Goal: Task Accomplishment & Management: Complete application form

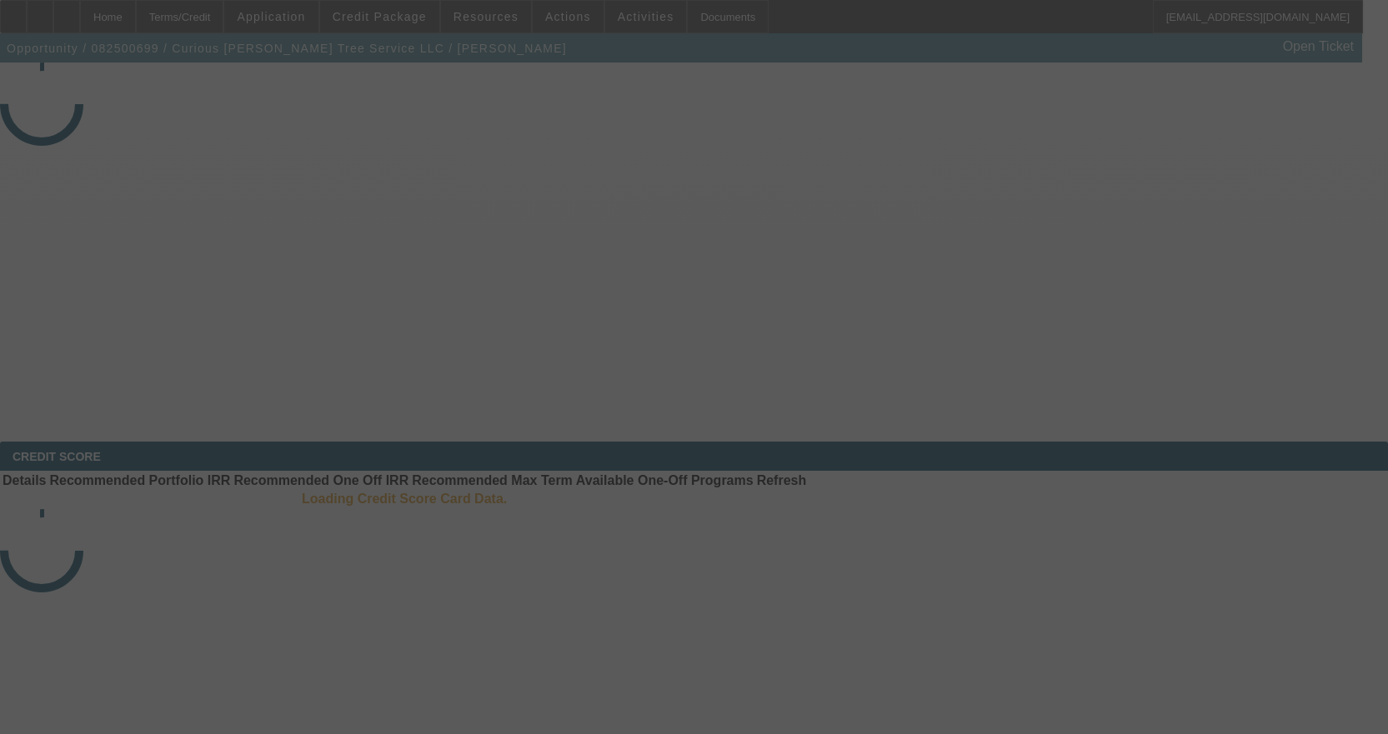
select select "3"
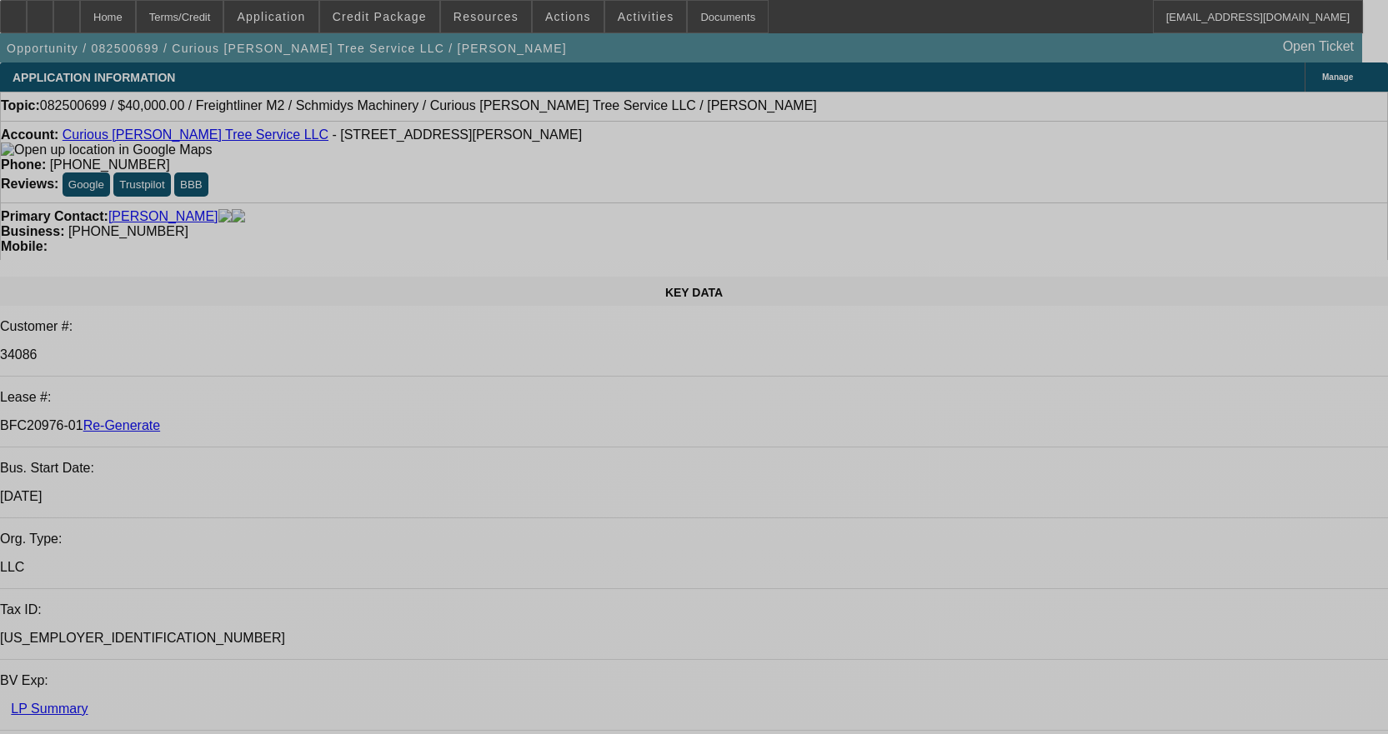
select select "0"
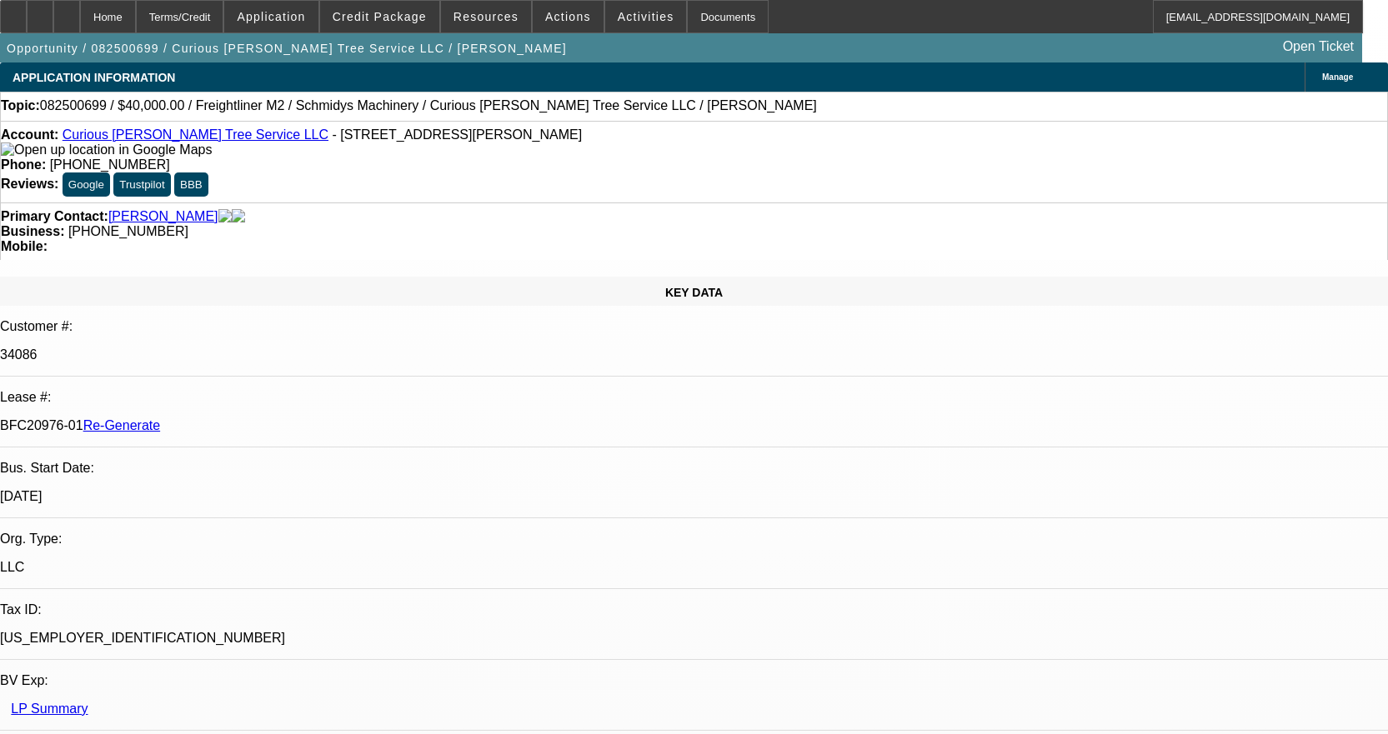
select select "0"
select select "3"
select select "0"
select select "6"
click at [379, 13] on span "Credit Package" at bounding box center [380, 16] width 94 height 13
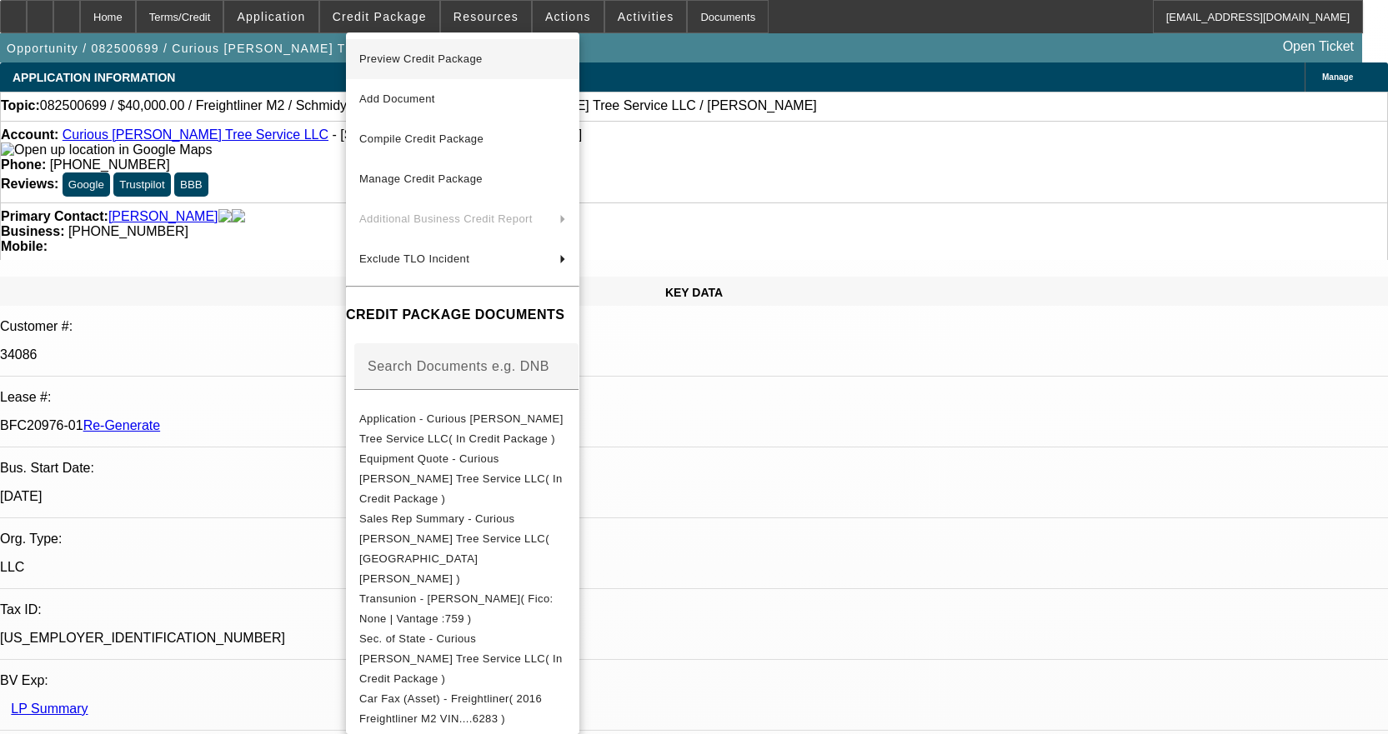
click at [415, 58] on span "Preview Credit Package" at bounding box center [420, 59] width 123 height 13
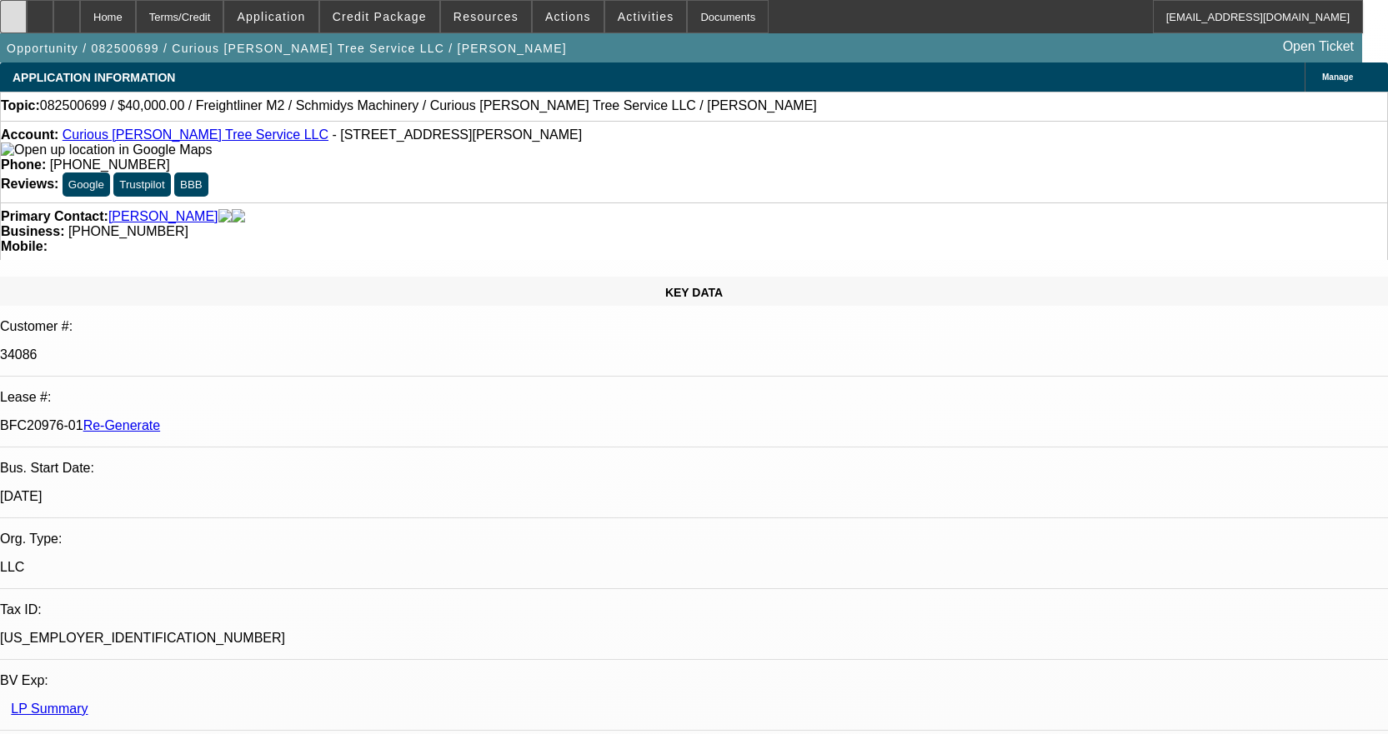
click at [27, 7] on div at bounding box center [13, 16] width 27 height 33
click at [687, 18] on div "Documents" at bounding box center [728, 16] width 82 height 33
click at [27, 18] on div at bounding box center [13, 16] width 27 height 33
click at [624, 12] on span "Activities" at bounding box center [646, 16] width 57 height 13
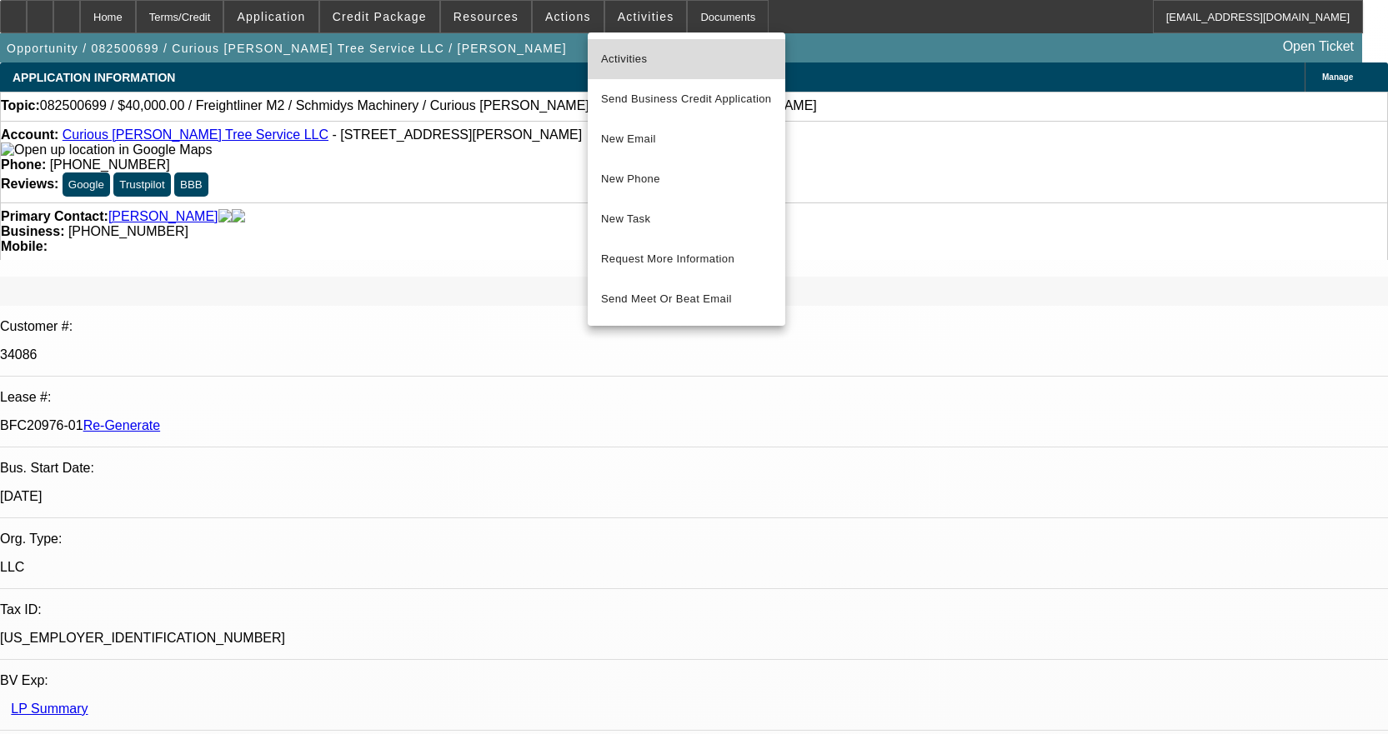
click at [625, 51] on span "Activities" at bounding box center [686, 59] width 171 height 20
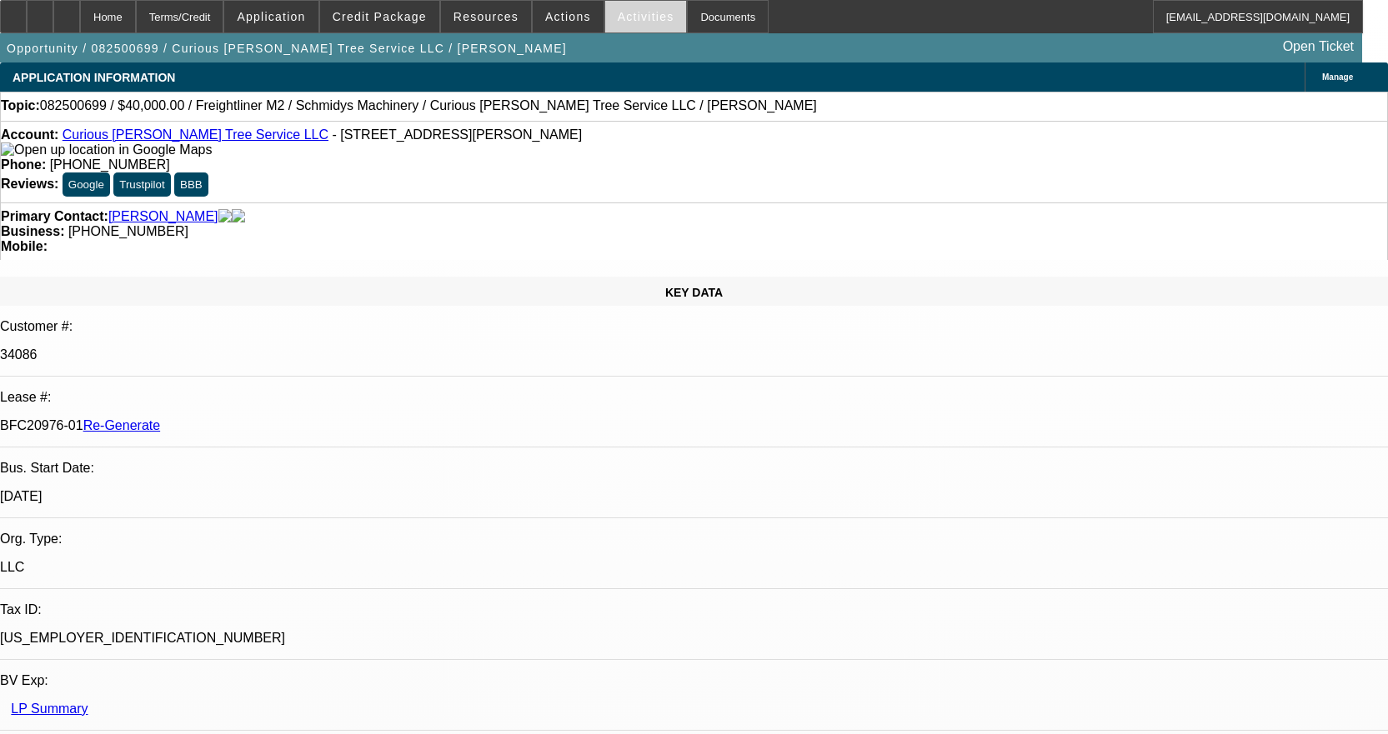
click at [638, 15] on span "Activities" at bounding box center [646, 16] width 57 height 13
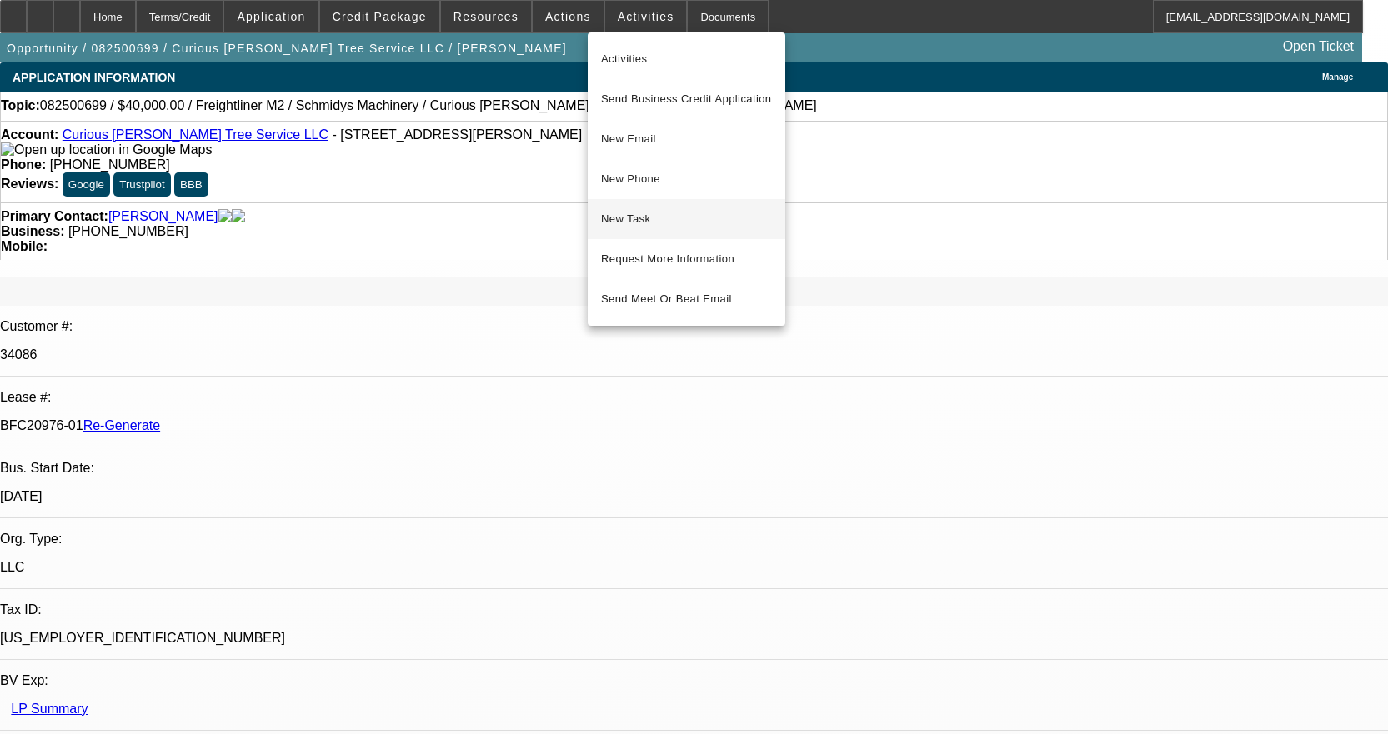
click at [660, 226] on span "New Task" at bounding box center [686, 219] width 171 height 20
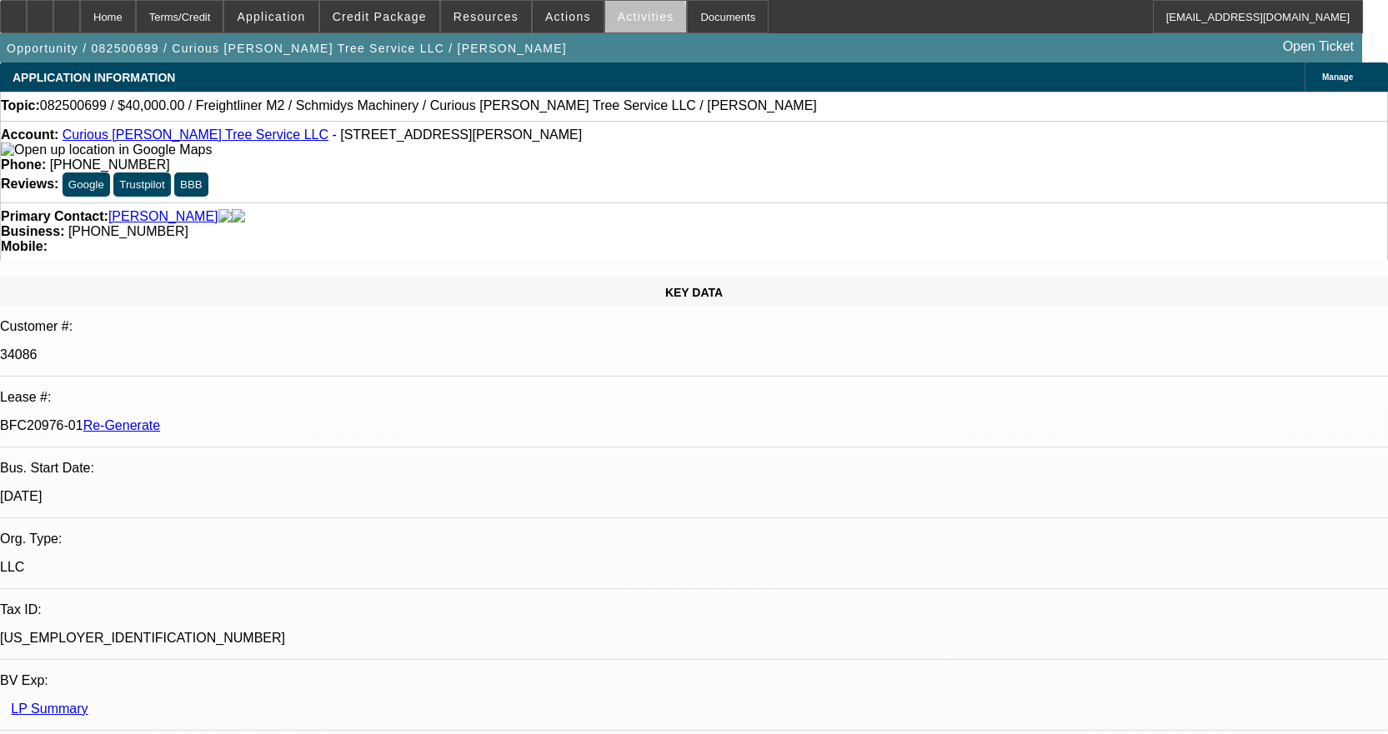
click at [627, 23] on span at bounding box center [646, 17] width 82 height 40
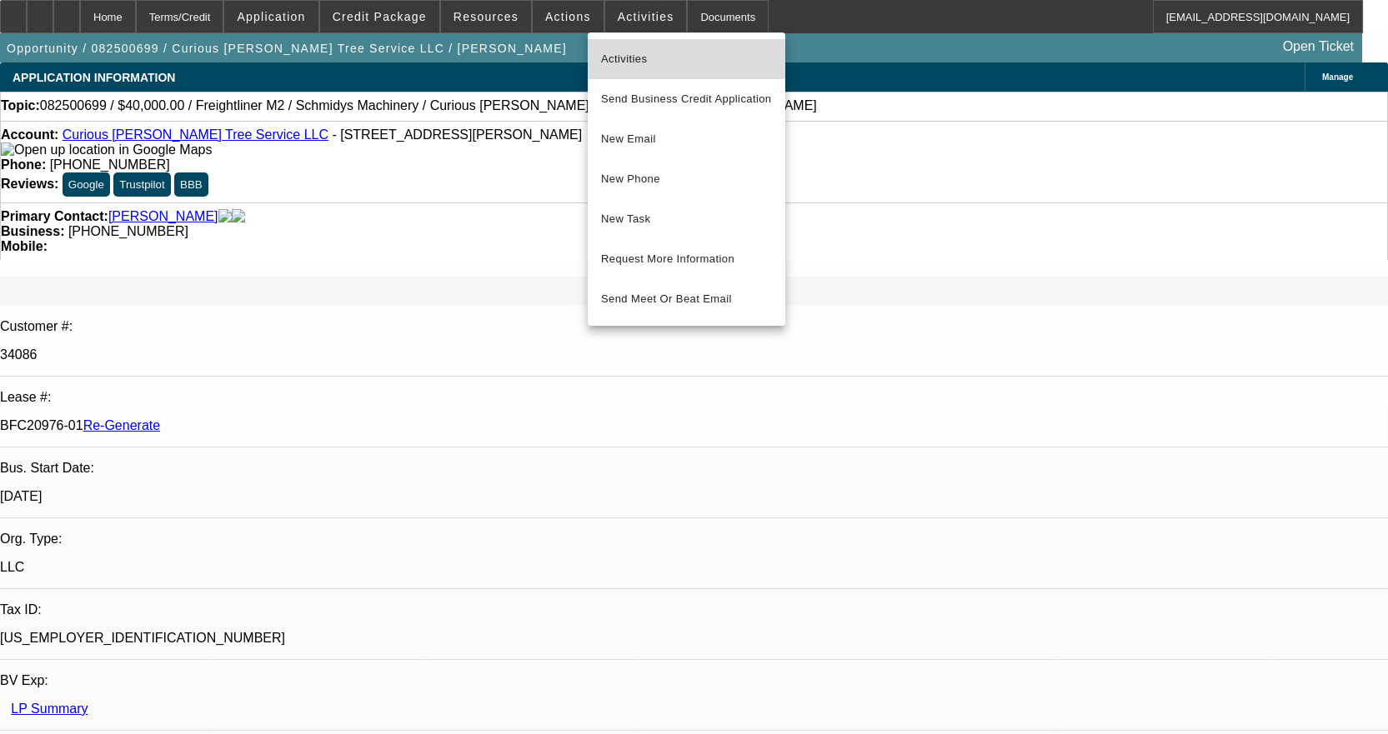
click at [639, 50] on span "Activities" at bounding box center [686, 59] width 171 height 20
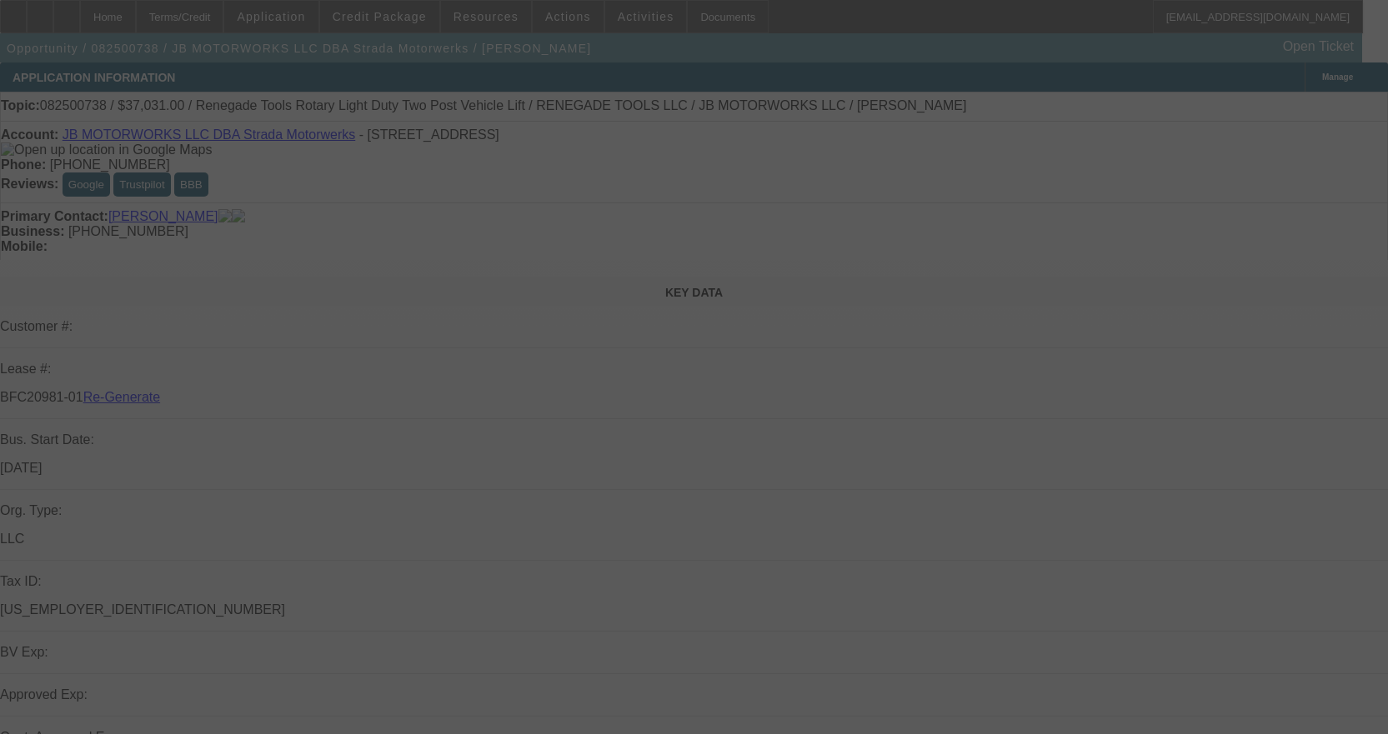
select select "3"
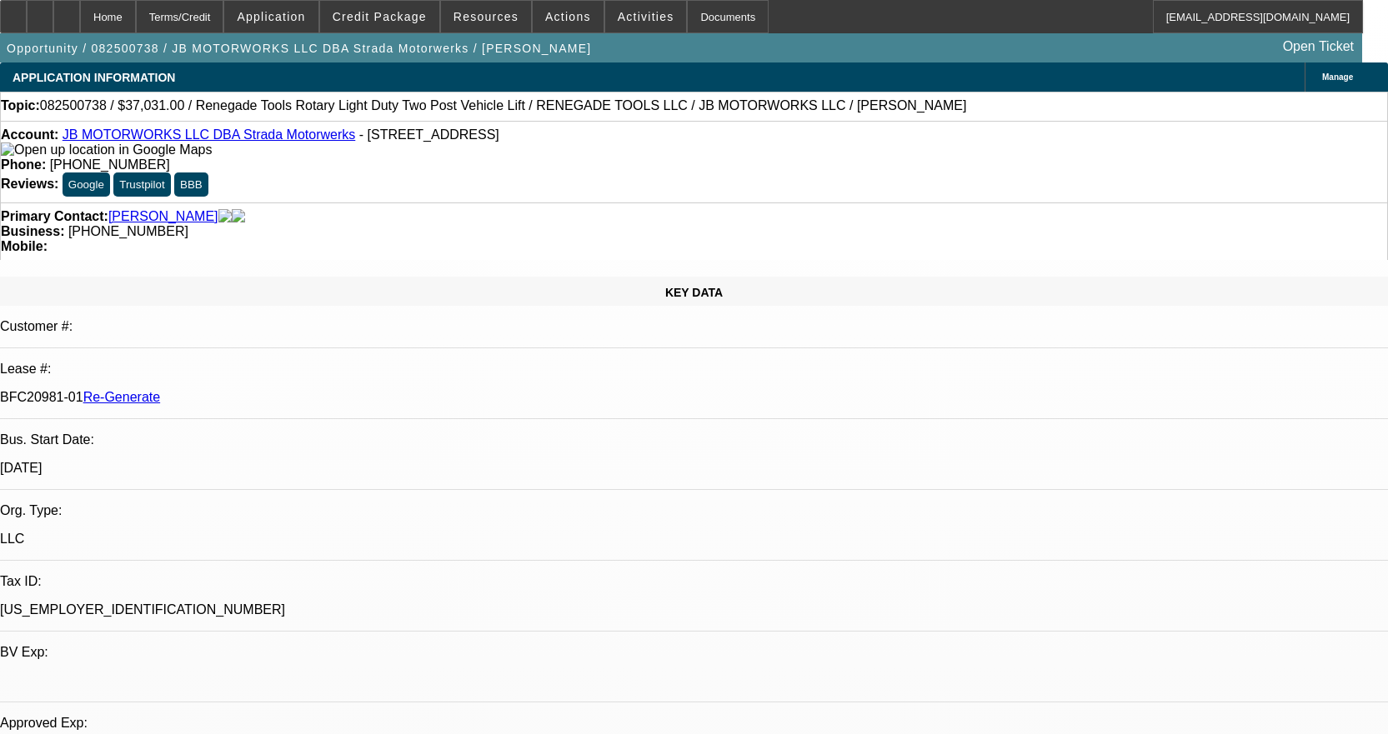
select select "0"
select select "3"
select select "0.1"
select select "4"
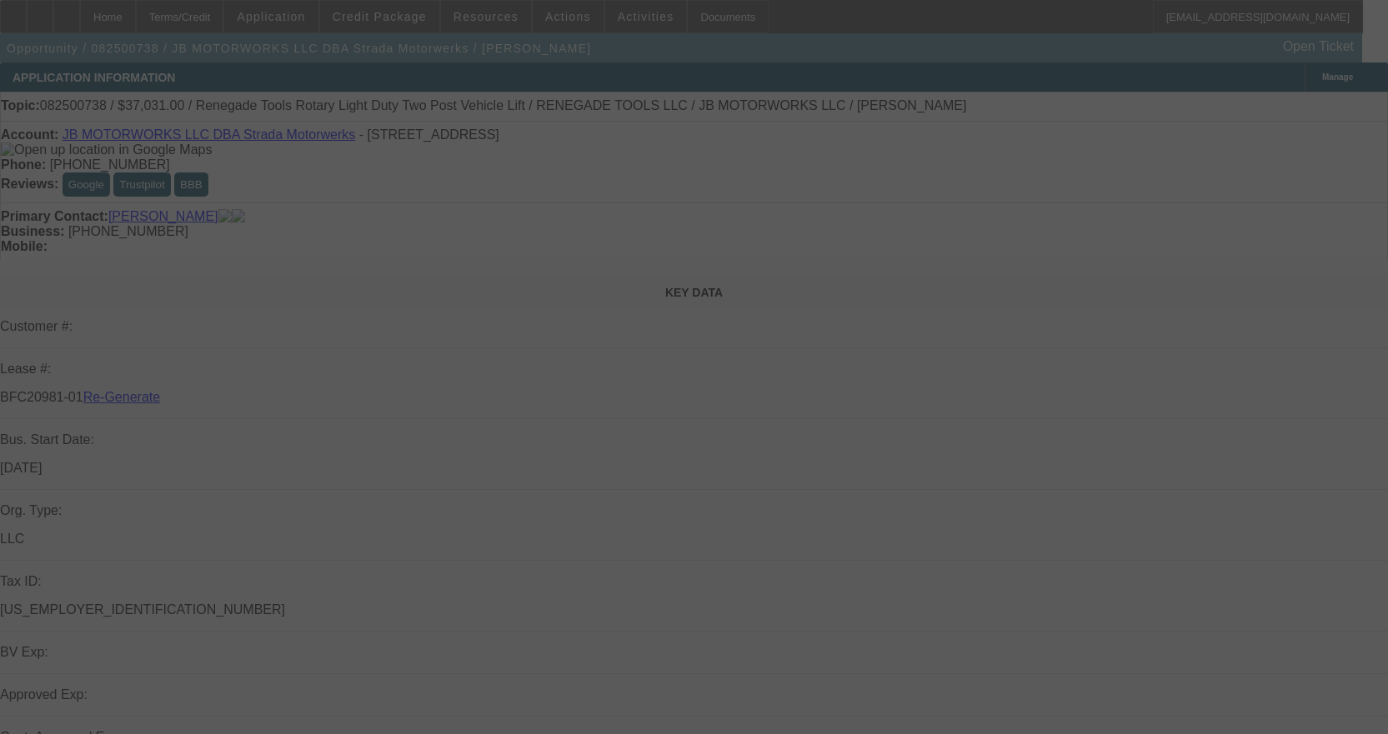
select select "3"
select select "0"
select select "3"
select select "0.1"
select select "4"
